Goal: Information Seeking & Learning: Learn about a topic

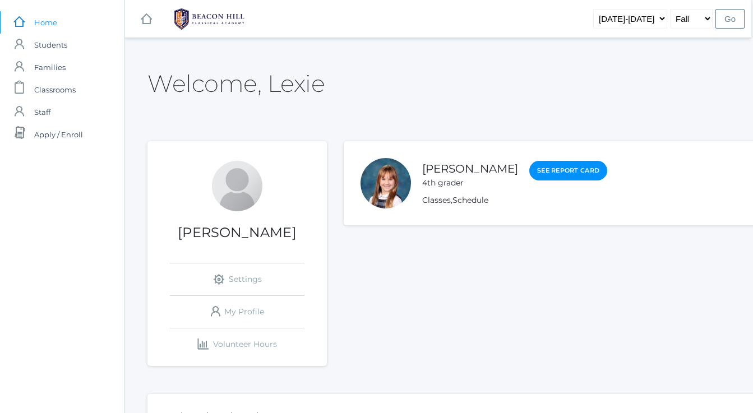
scroll to position [0, 2]
click at [53, 94] on span "Classrooms" at bounding box center [55, 90] width 42 height 22
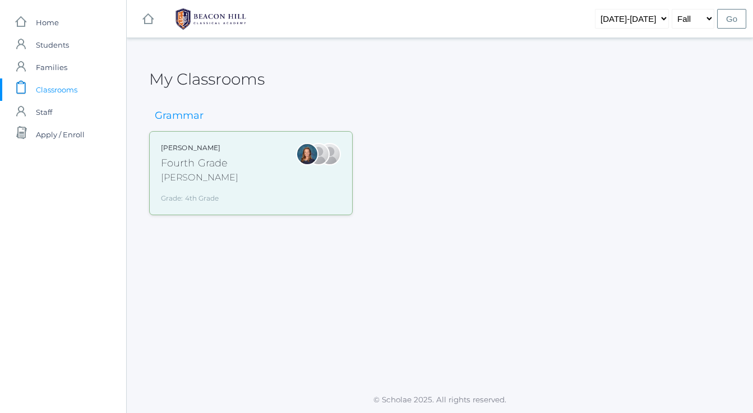
click at [199, 191] on div "Grade: 4th Grade" at bounding box center [199, 196] width 77 height 15
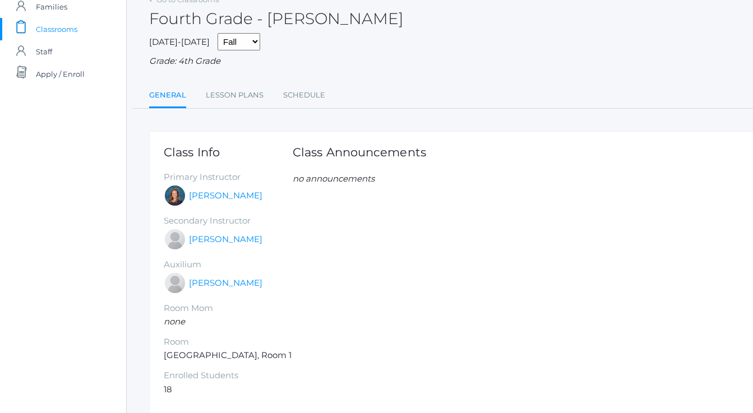
scroll to position [39, 0]
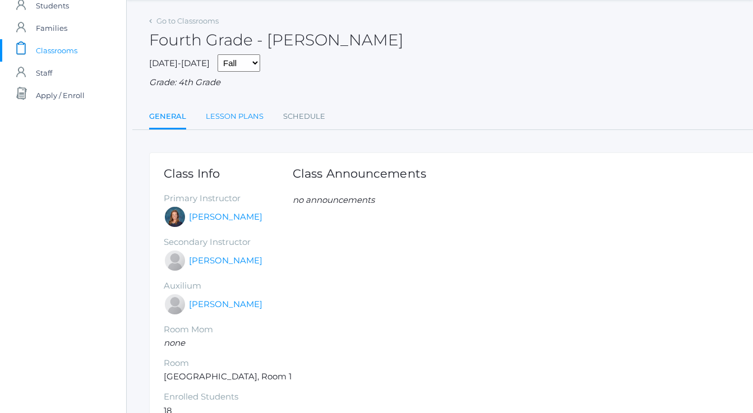
click at [244, 110] on link "Lesson Plans" at bounding box center [235, 116] width 58 height 22
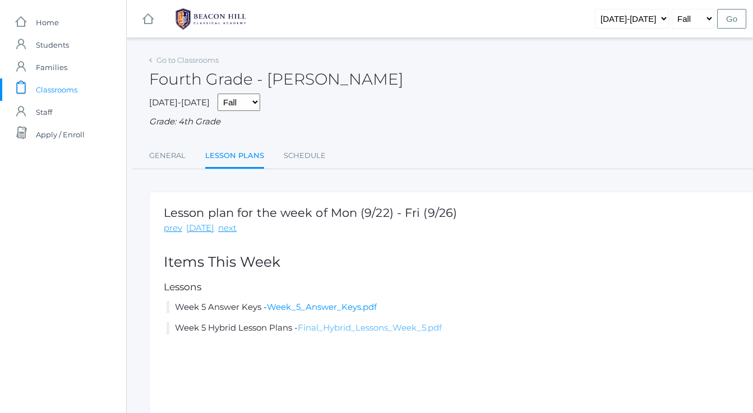
click at [348, 323] on link "Final_Hybrid_Lessons_Week_5.pdf" at bounding box center [370, 328] width 144 height 11
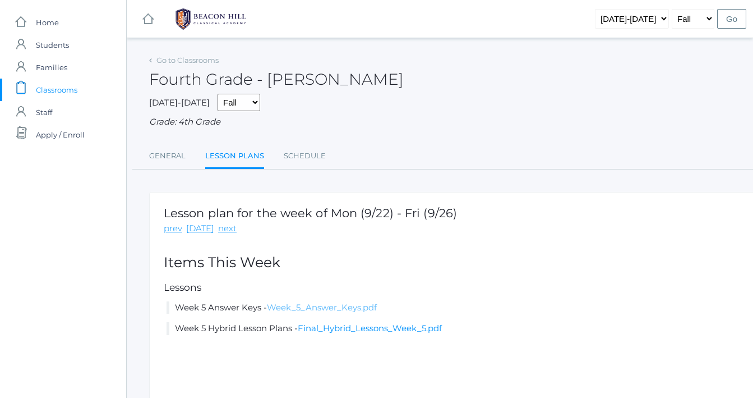
click at [297, 302] on link "Week_5_Answer_Keys.pdf" at bounding box center [322, 307] width 110 height 11
click at [171, 222] on link "prev" at bounding box center [173, 228] width 19 height 13
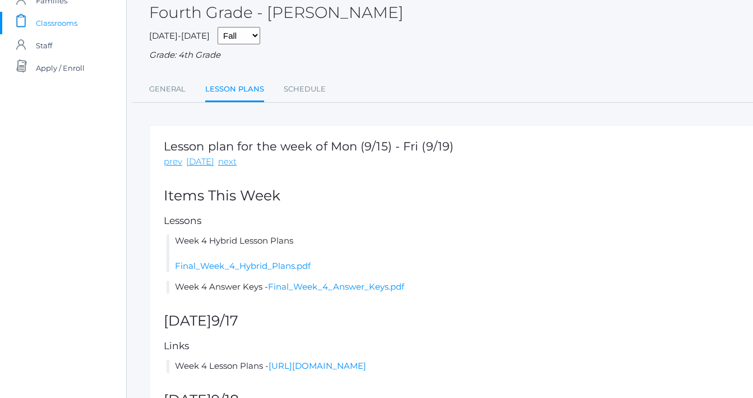
scroll to position [70, 0]
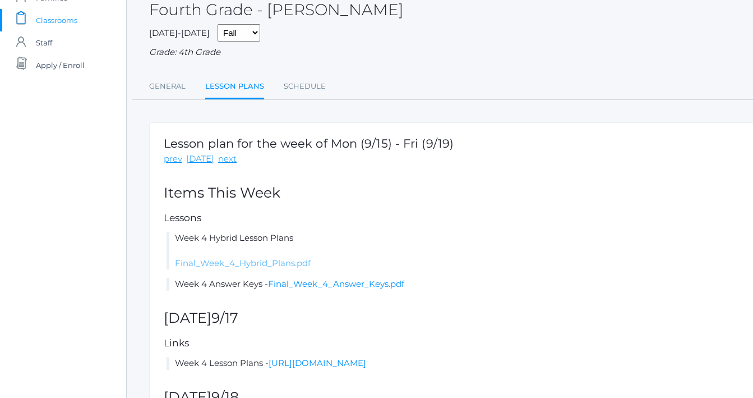
click at [234, 257] on link "Final_Week_4_Hybrid_Plans.pdf" at bounding box center [243, 262] width 136 height 11
click at [363, 278] on link "Final_Week_4_Answer_Keys.pdf" at bounding box center [336, 283] width 136 height 11
click at [173, 156] on link "prev" at bounding box center [173, 159] width 19 height 13
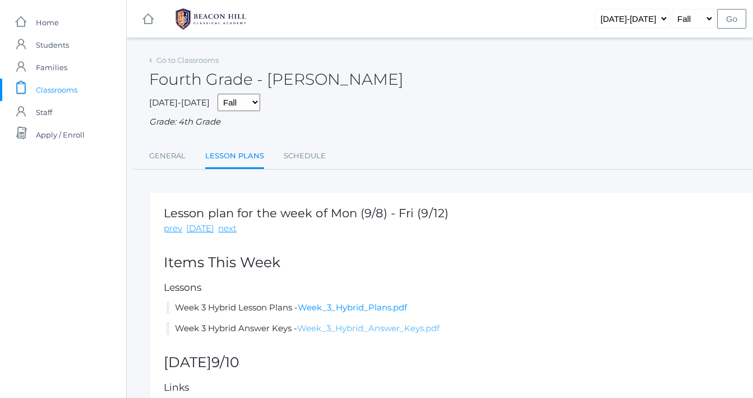
click at [336, 323] on link "Week_3_Hybrid_Answer_Keys.pdf" at bounding box center [368, 328] width 142 height 11
click at [172, 224] on link "prev" at bounding box center [173, 228] width 19 height 13
click at [169, 222] on link "prev" at bounding box center [173, 228] width 19 height 13
